Goal: Transaction & Acquisition: Purchase product/service

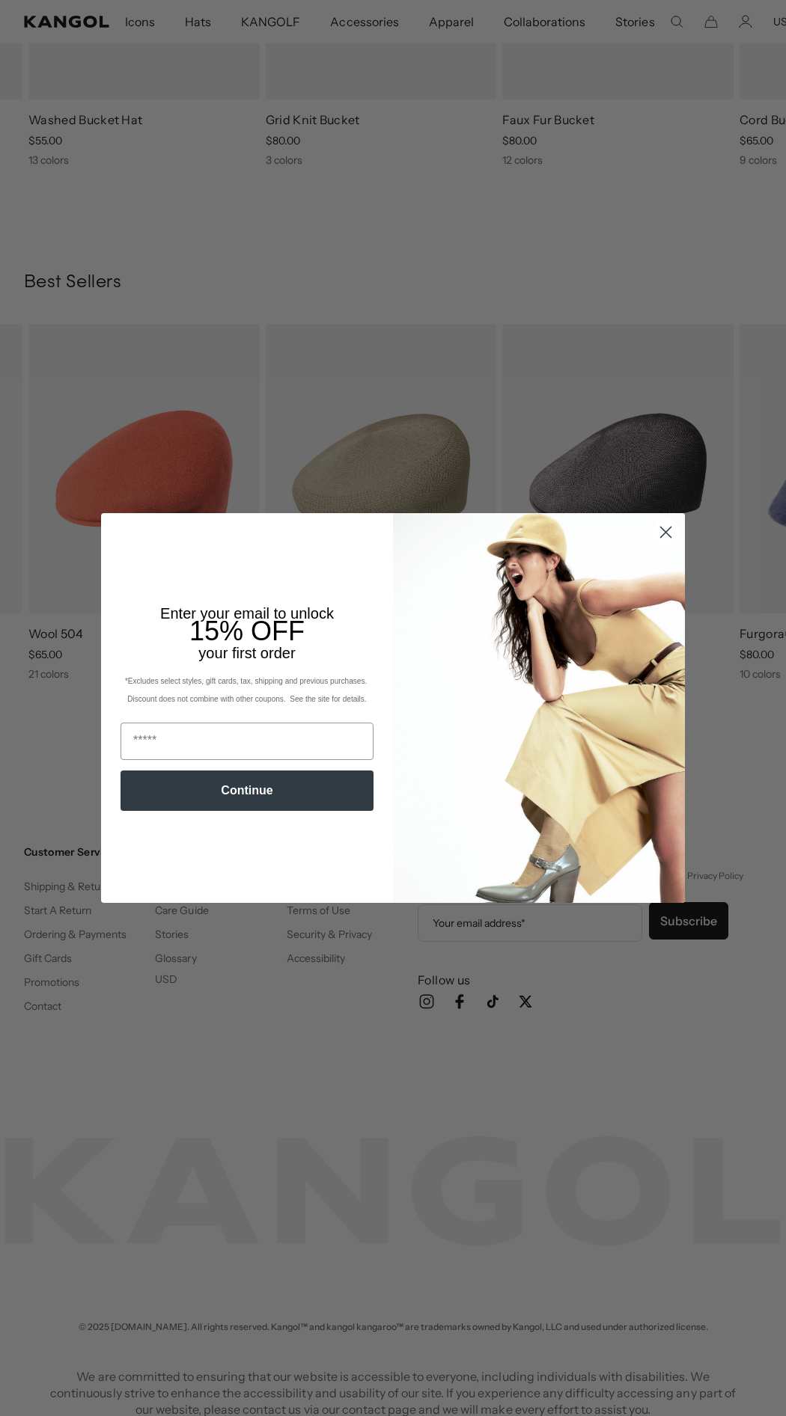
scroll to position [0, 308]
